Goal: Task Accomplishment & Management: Complete application form

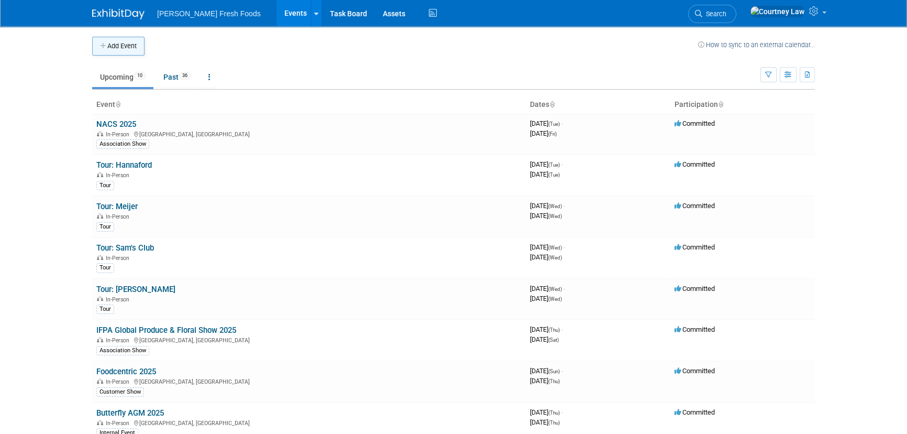
click at [126, 51] on button "Add Event" at bounding box center [118, 46] width 52 height 19
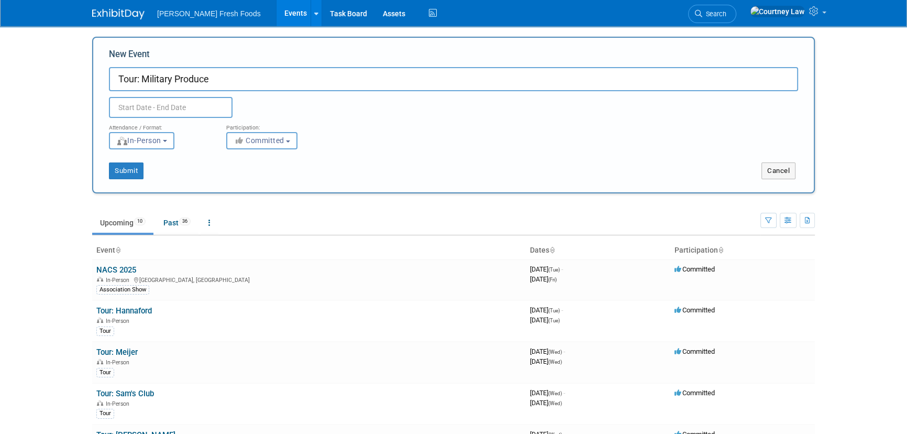
type input "Tour: Military Produce"
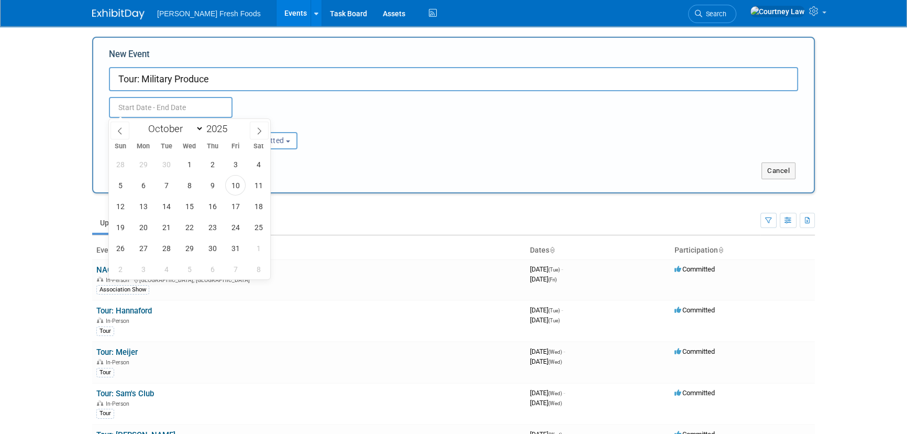
click at [190, 107] on input "text" at bounding box center [171, 107] width 124 height 21
click at [175, 203] on span "14" at bounding box center [166, 206] width 20 height 20
type input "[DATE] to [DATE]"
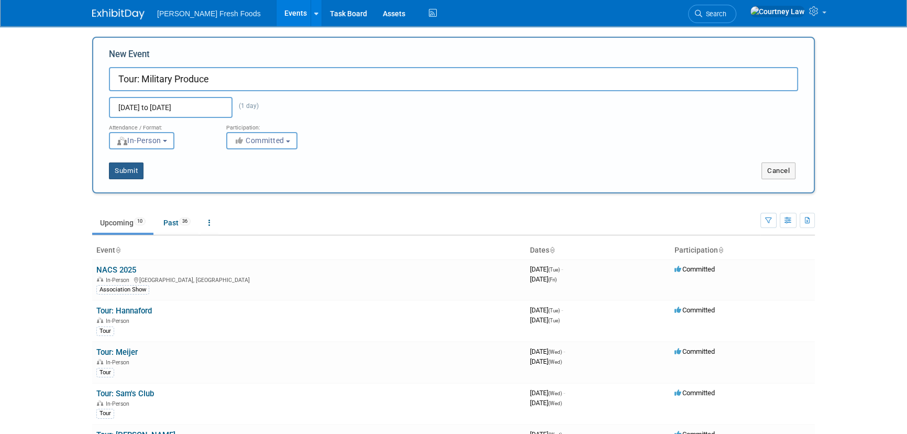
click at [120, 169] on button "Submit" at bounding box center [126, 170] width 35 height 17
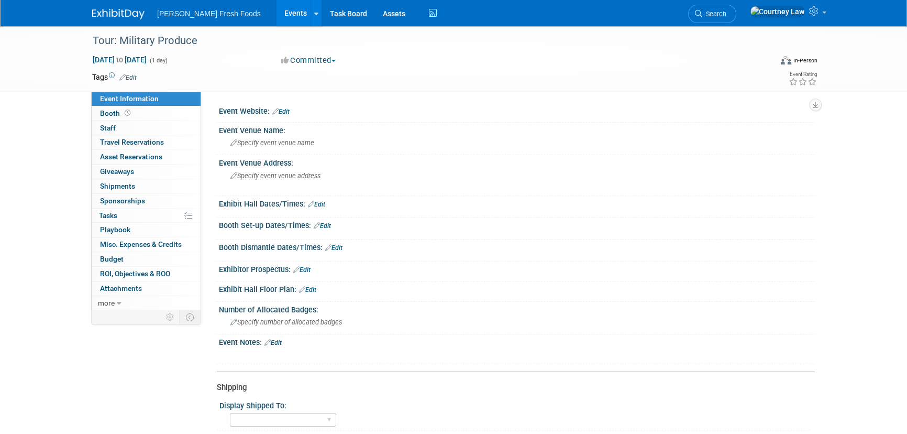
click at [120, 14] on img at bounding box center [118, 14] width 52 height 10
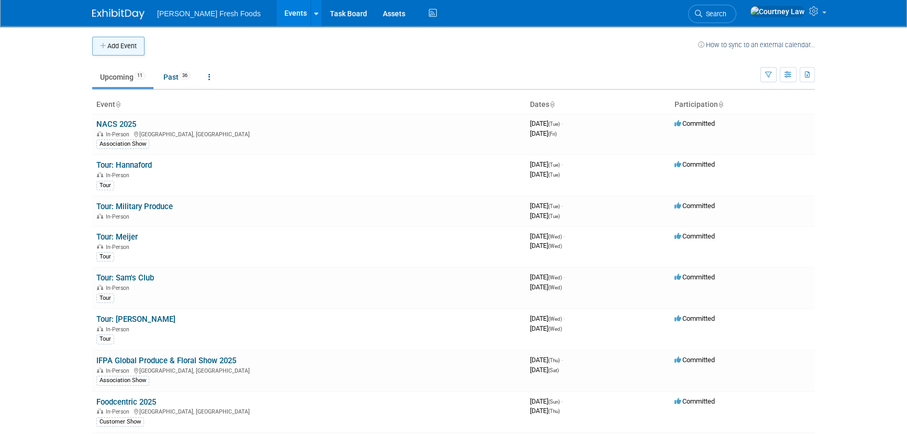
click at [120, 42] on button "Add Event" at bounding box center [118, 46] width 52 height 19
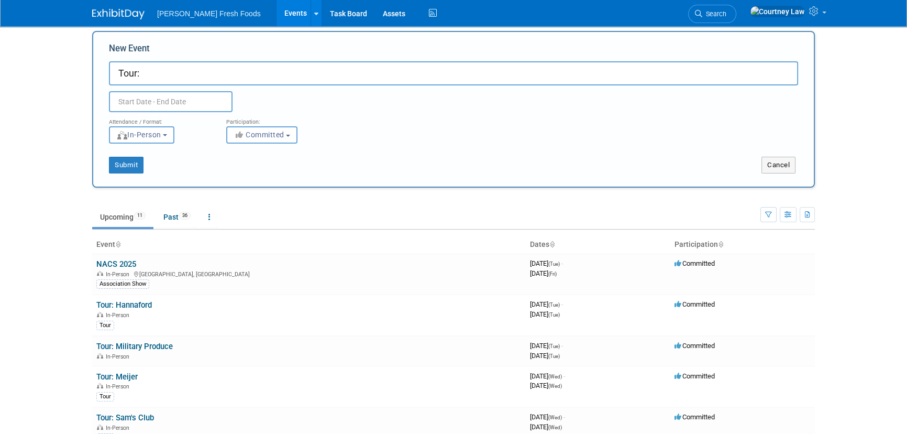
scroll to position [47, 0]
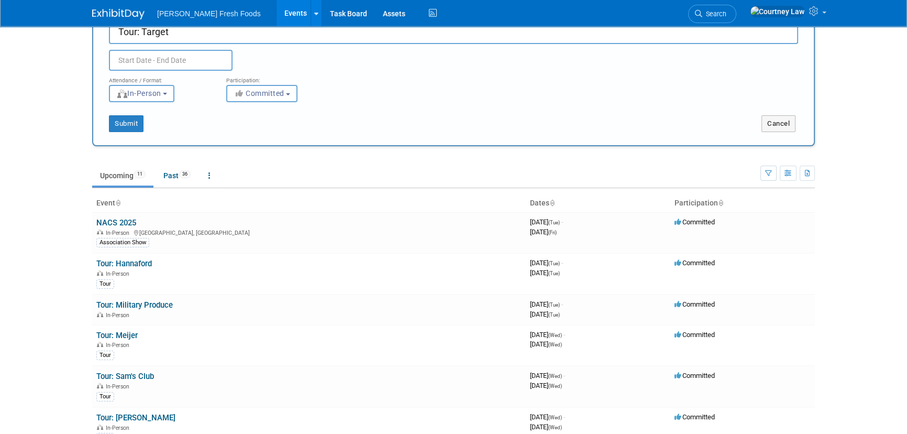
type input "Tour: Target"
click at [214, 67] on input "text" at bounding box center [171, 60] width 124 height 21
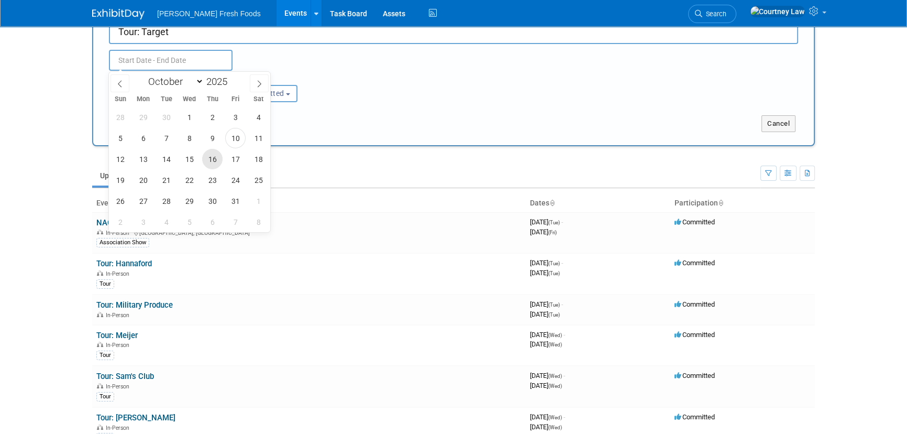
click at [219, 163] on span "16" at bounding box center [212, 159] width 20 height 20
type input "Oct 16, 2025 to Oct 16, 2025"
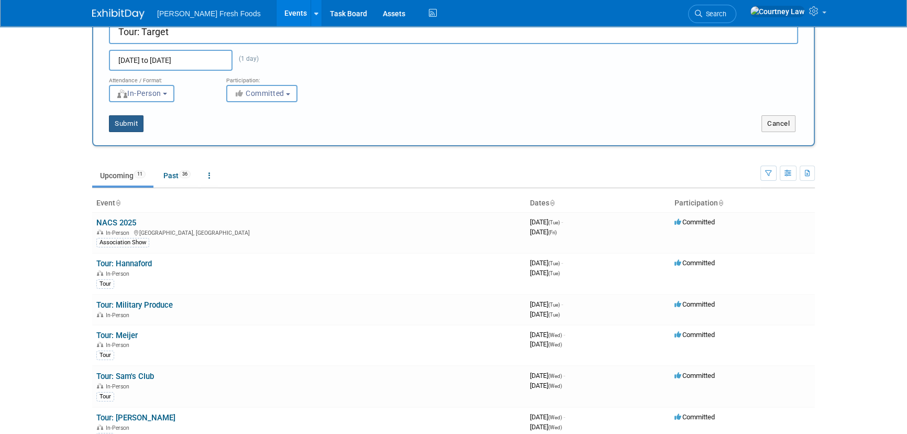
click at [123, 119] on button "Submit" at bounding box center [126, 123] width 35 height 17
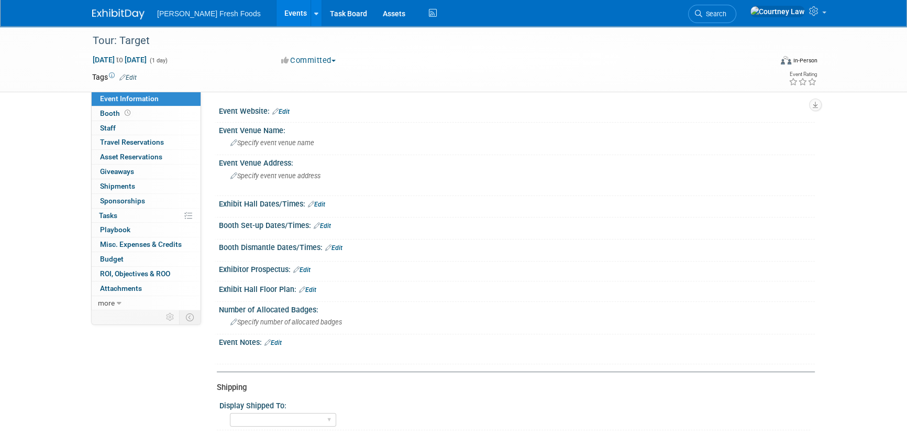
click at [125, 20] on div "Bolthouse Fresh Foods Events Add Event Bulk Upload Events Shareable Event Board…" at bounding box center [453, 13] width 723 height 26
click at [130, 17] on img at bounding box center [118, 14] width 52 height 10
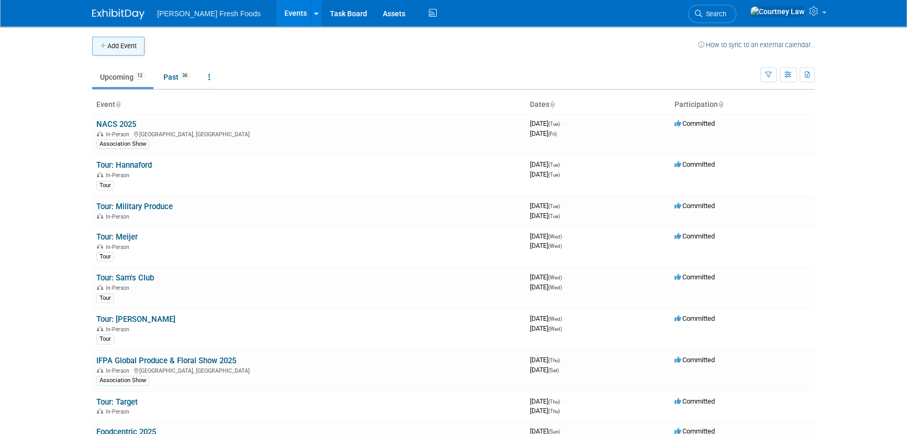
click at [124, 49] on button "Add Event" at bounding box center [118, 46] width 52 height 19
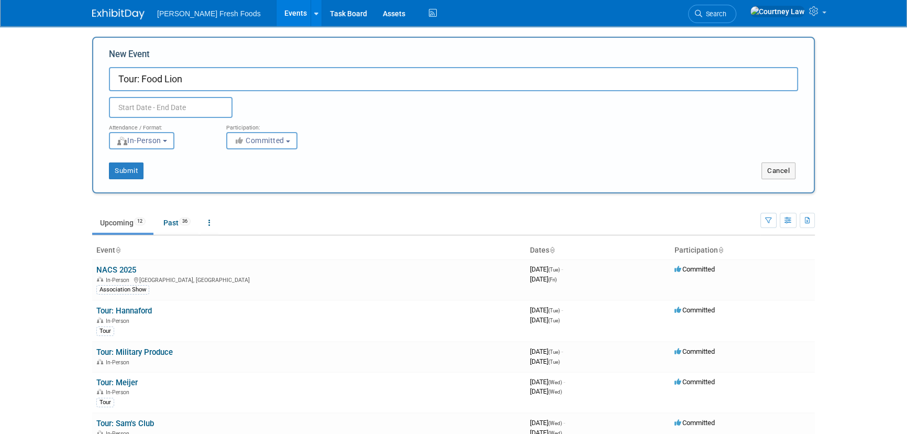
type input "Tour: Food Lion"
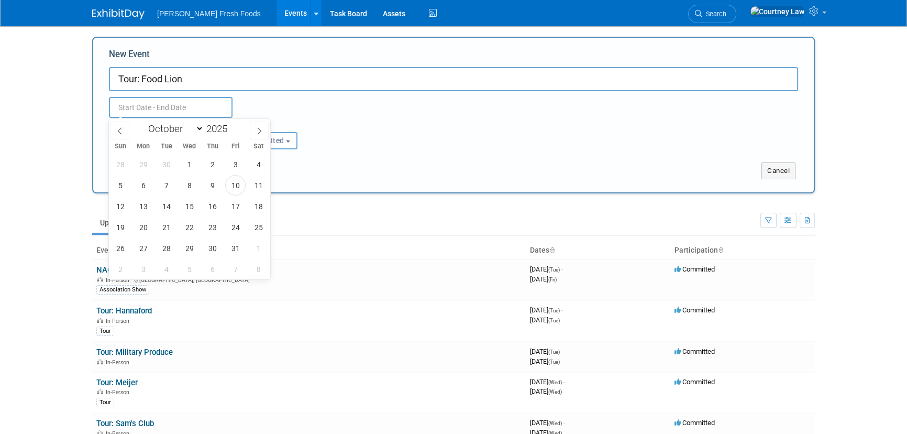
click at [149, 111] on input "text" at bounding box center [171, 107] width 124 height 21
click at [216, 207] on span "16" at bounding box center [212, 206] width 20 height 20
type input "[DATE] to [DATE]"
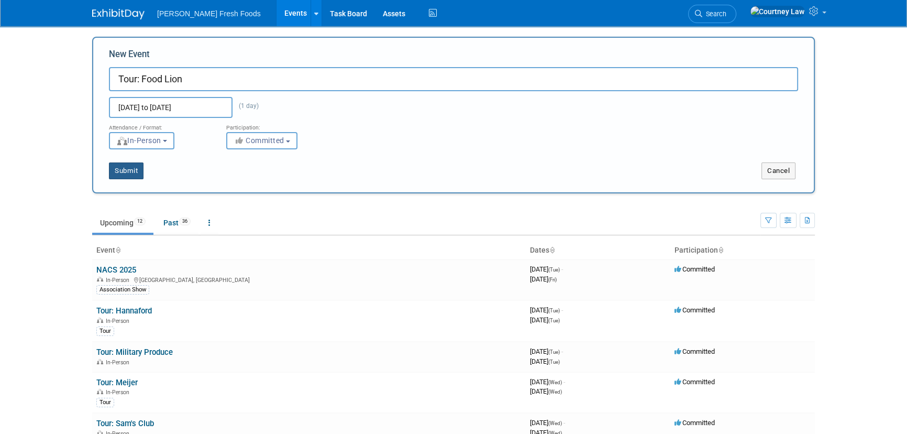
click at [138, 175] on button "Submit" at bounding box center [126, 170] width 35 height 17
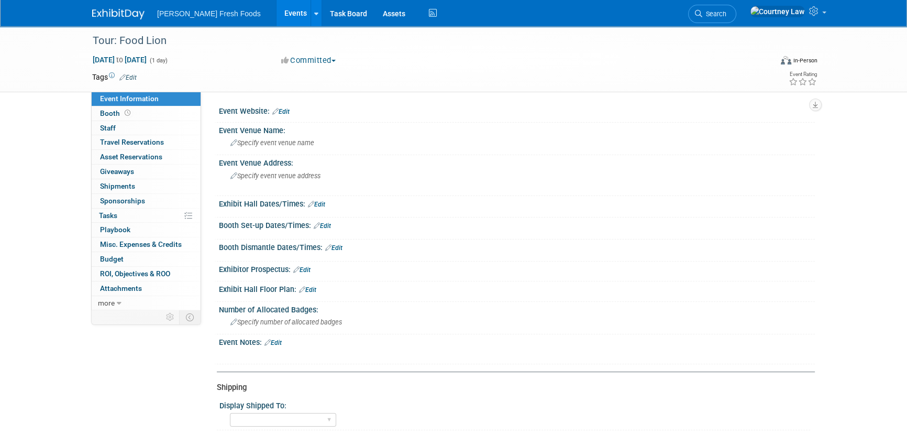
drag, startPoint x: 124, startPoint y: 6, endPoint x: 256, endPoint y: 68, distance: 145.8
click at [124, 6] on link at bounding box center [124, 9] width 65 height 8
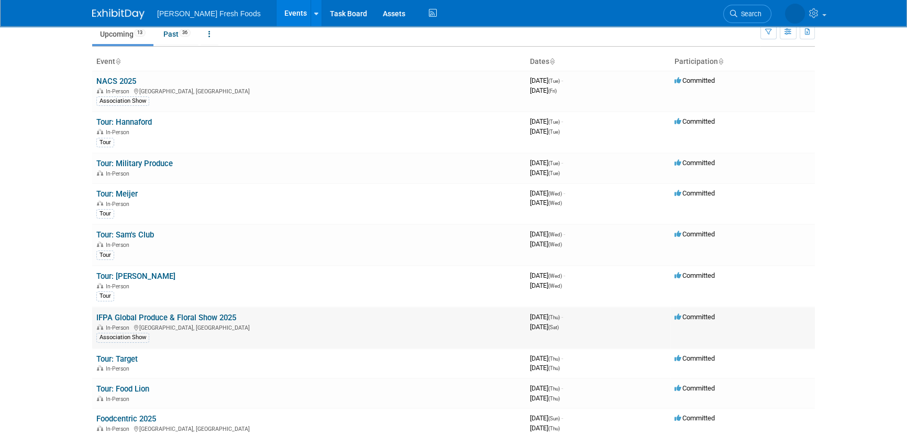
scroll to position [95, 0]
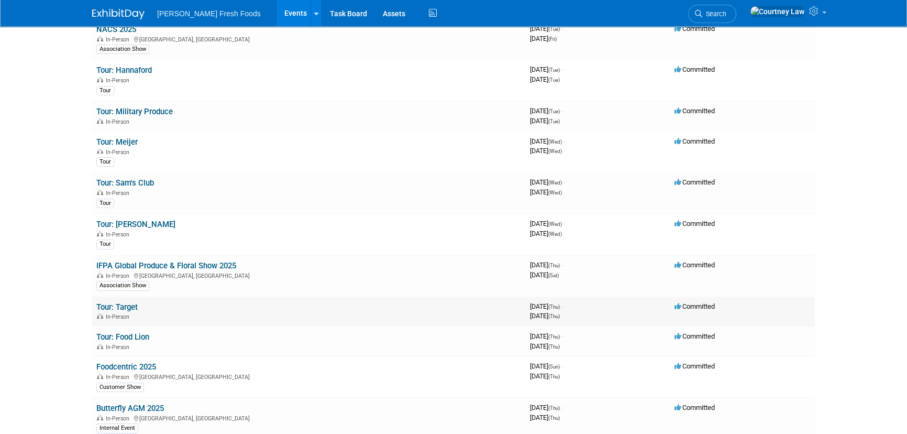
click at [131, 304] on link "Tour: Target" at bounding box center [116, 306] width 41 height 9
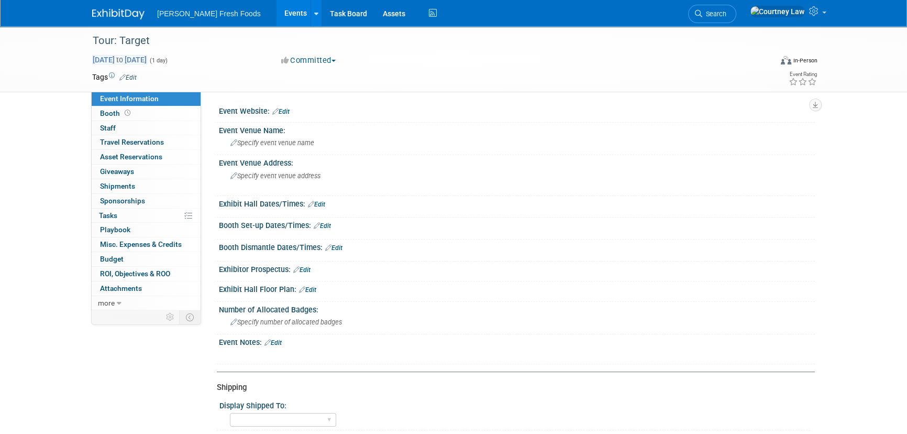
click at [147, 60] on span "[DATE] to [DATE]" at bounding box center [119, 59] width 55 height 9
type input "[DATE]"
select select "9"
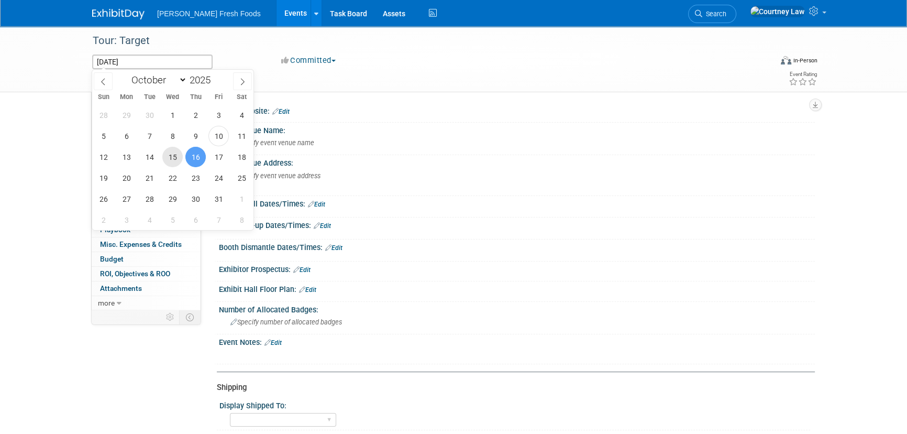
click at [178, 161] on span "15" at bounding box center [172, 157] width 20 height 20
type input "[DATE]"
click at [178, 161] on span "15" at bounding box center [172, 157] width 20 height 20
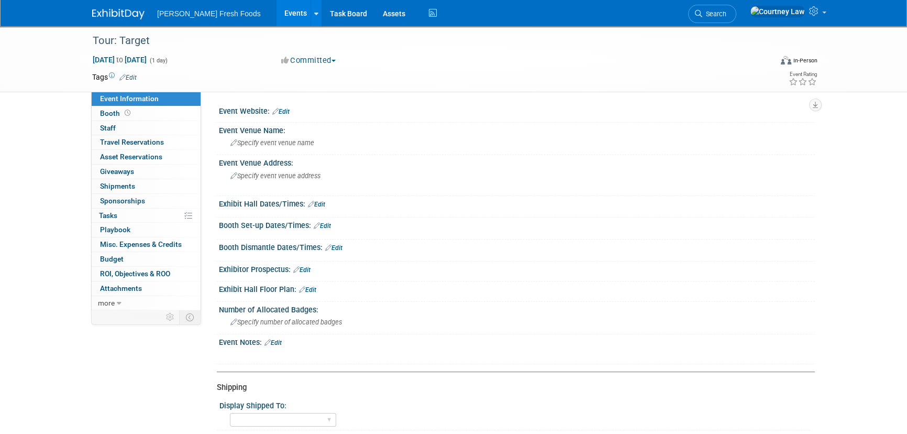
click at [134, 76] on link "Edit" at bounding box center [127, 77] width 17 height 7
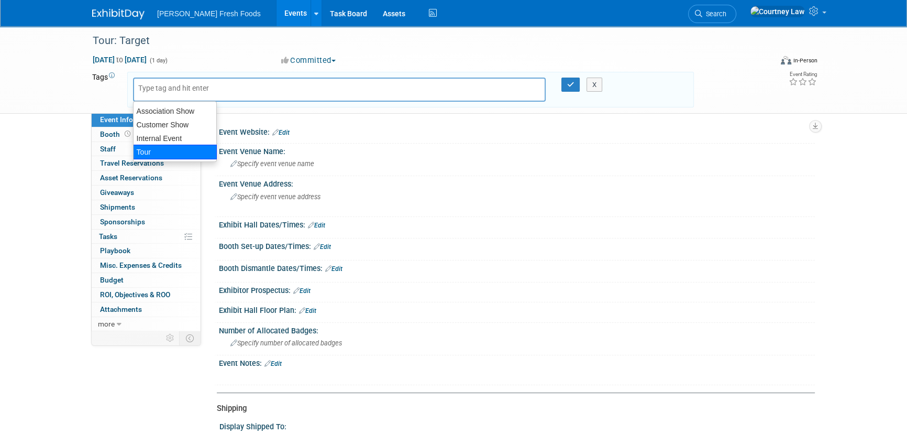
click at [174, 148] on div "Tour" at bounding box center [175, 152] width 84 height 15
type input "Tour"
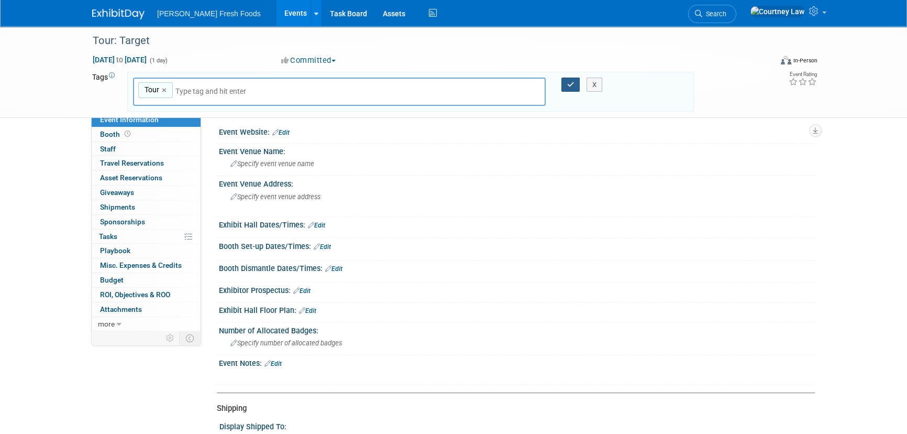
click at [562, 87] on button "button" at bounding box center [571, 85] width 19 height 15
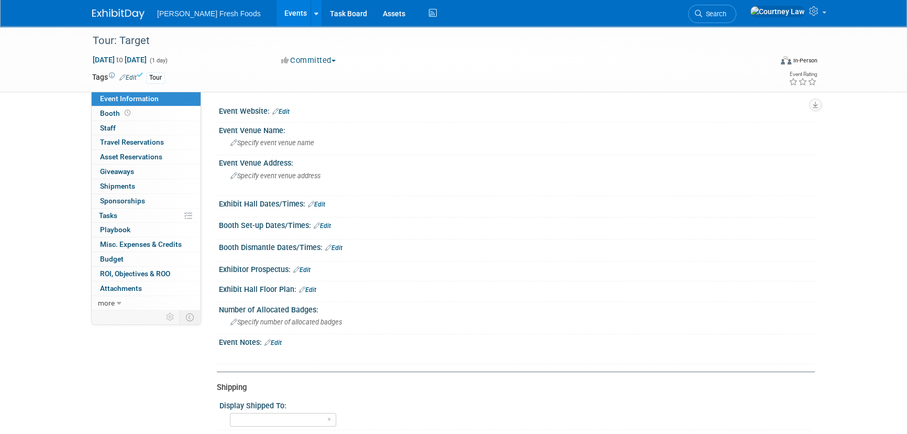
click at [129, 15] on img at bounding box center [118, 14] width 52 height 10
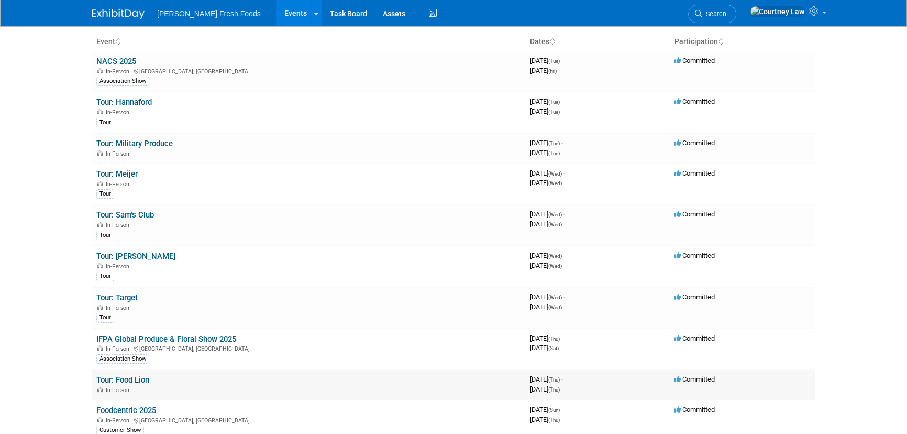
scroll to position [95, 0]
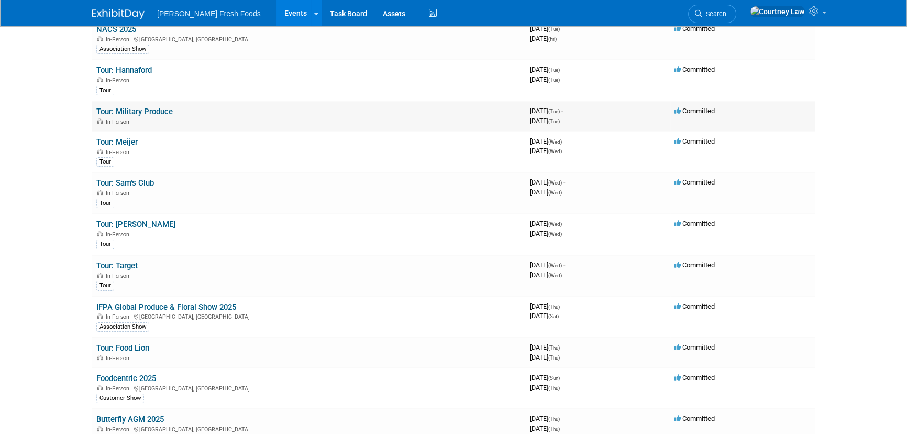
click at [130, 107] on link "Tour: Military Produce" at bounding box center [134, 111] width 76 height 9
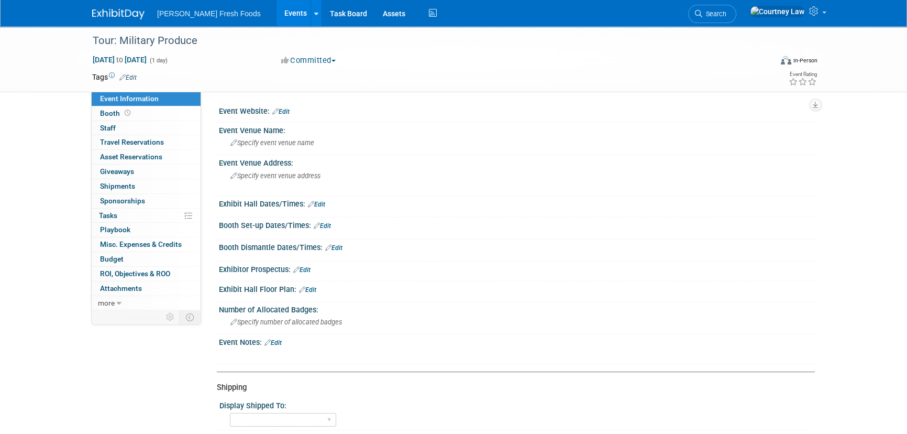
click at [124, 76] on icon at bounding box center [122, 77] width 6 height 7
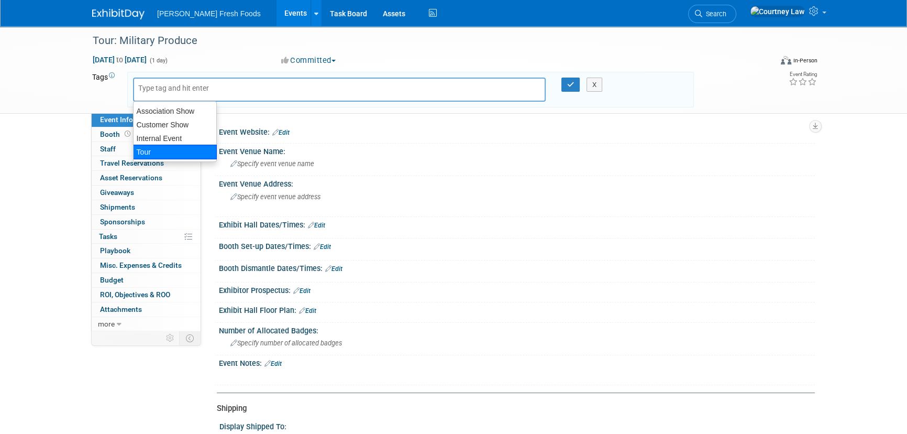
click at [162, 148] on div "Tour" at bounding box center [175, 152] width 84 height 15
type input "Tour"
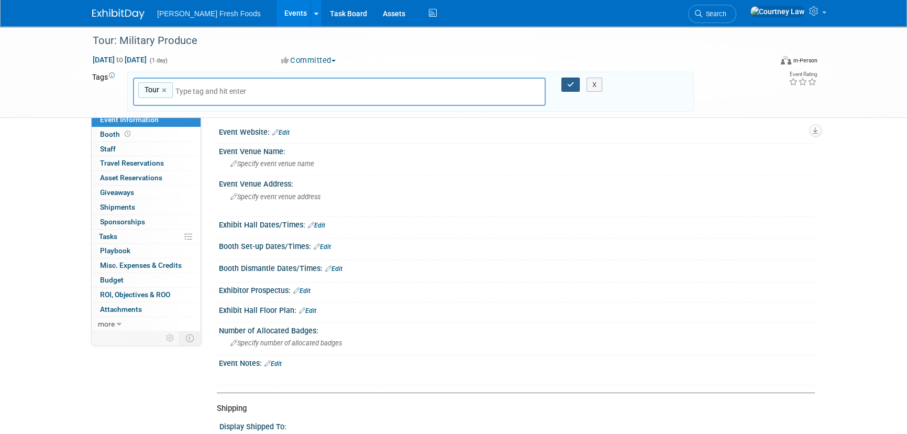
click at [566, 78] on button "button" at bounding box center [571, 85] width 19 height 15
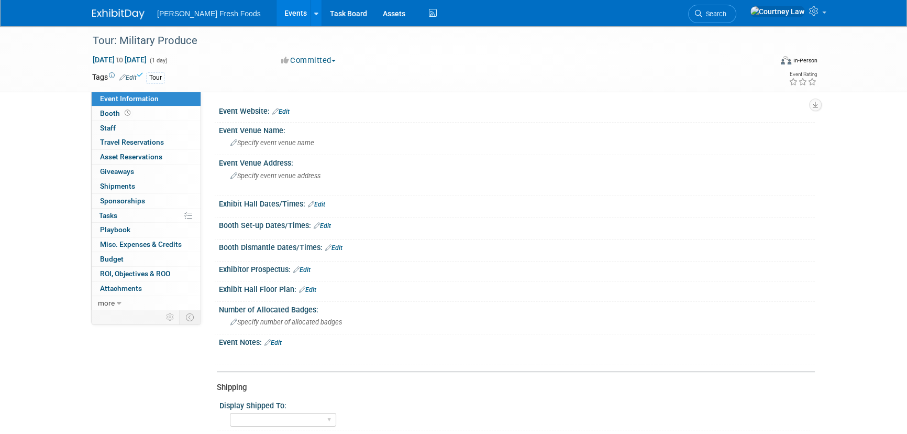
click at [119, 12] on img at bounding box center [118, 14] width 52 height 10
